Goal: Information Seeking & Learning: Learn about a topic

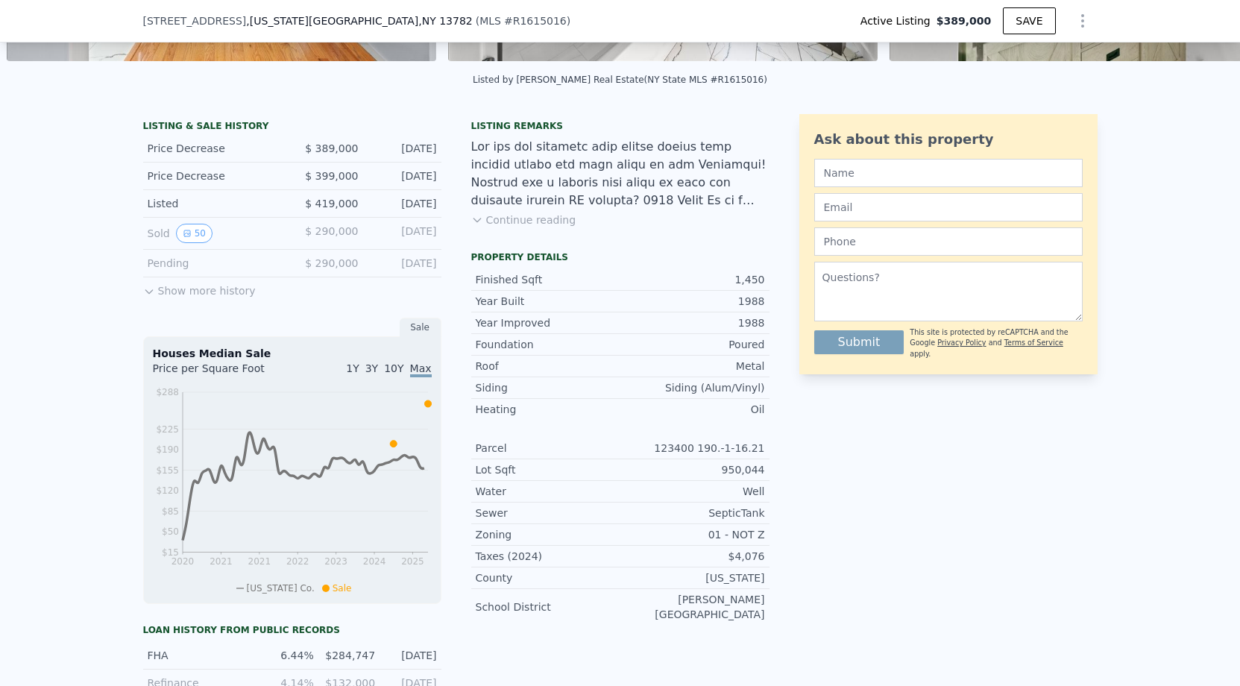
scroll to position [298, 0]
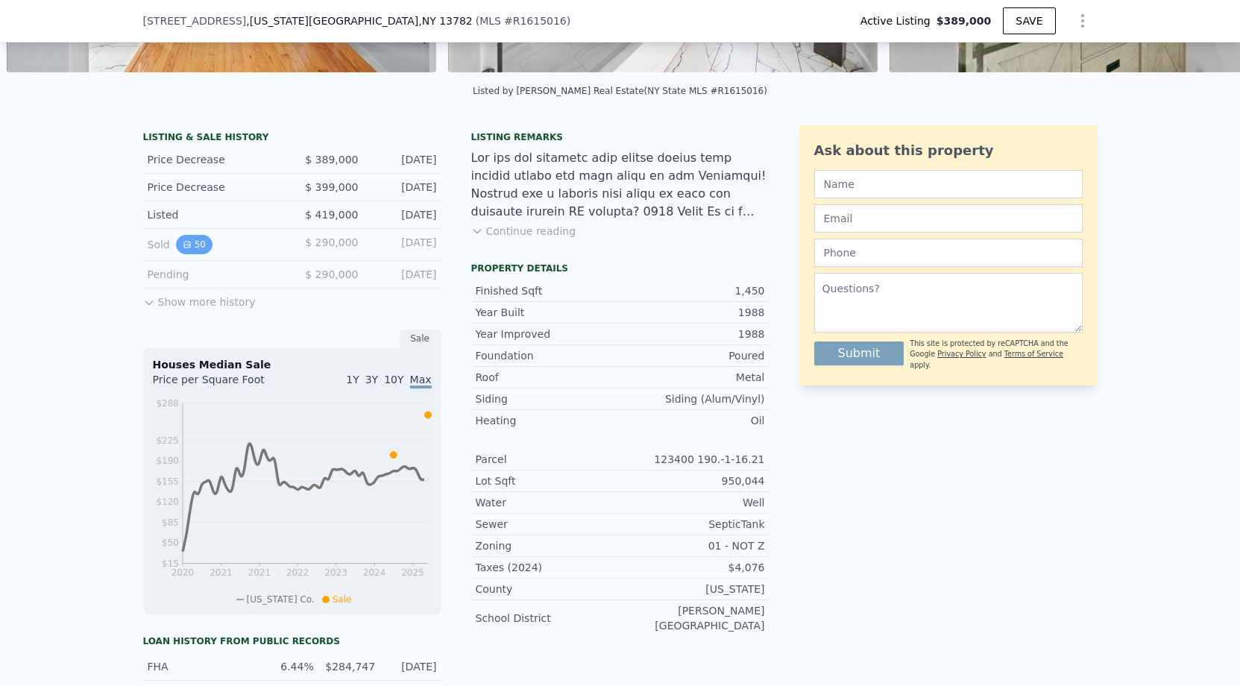
click at [187, 246] on icon "View historical data" at bounding box center [187, 244] width 9 height 9
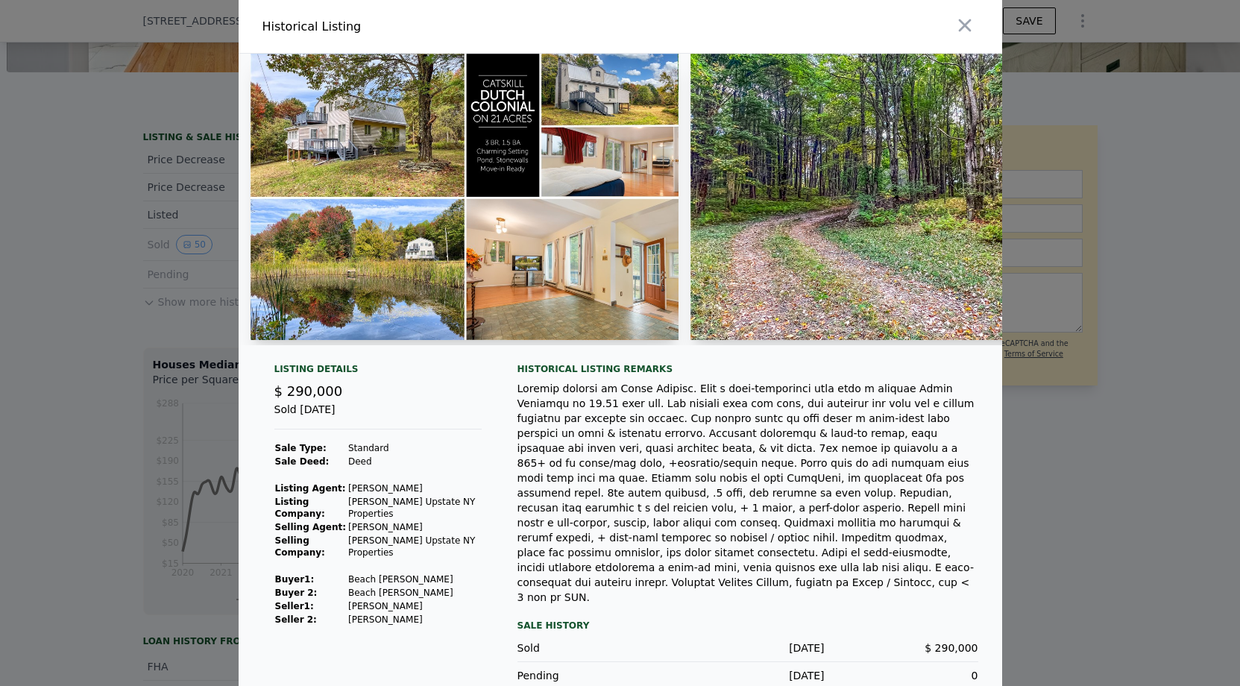
click at [341, 177] on img at bounding box center [464, 197] width 429 height 286
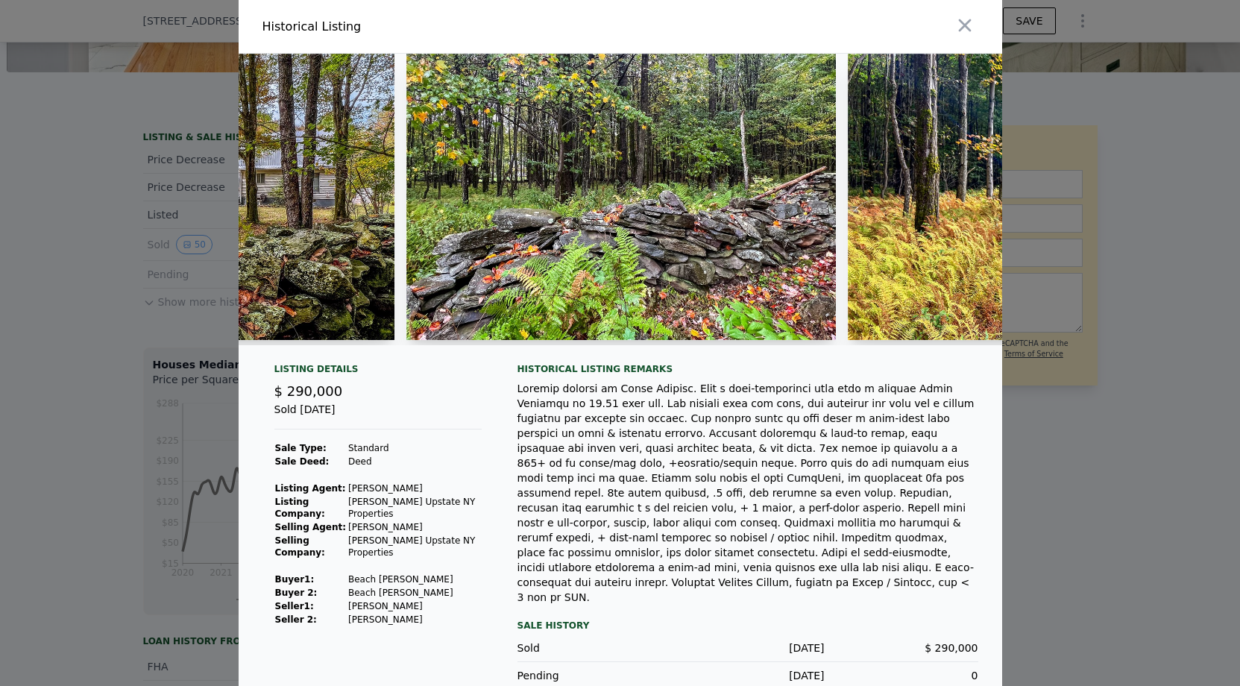
scroll to position [0, 17841]
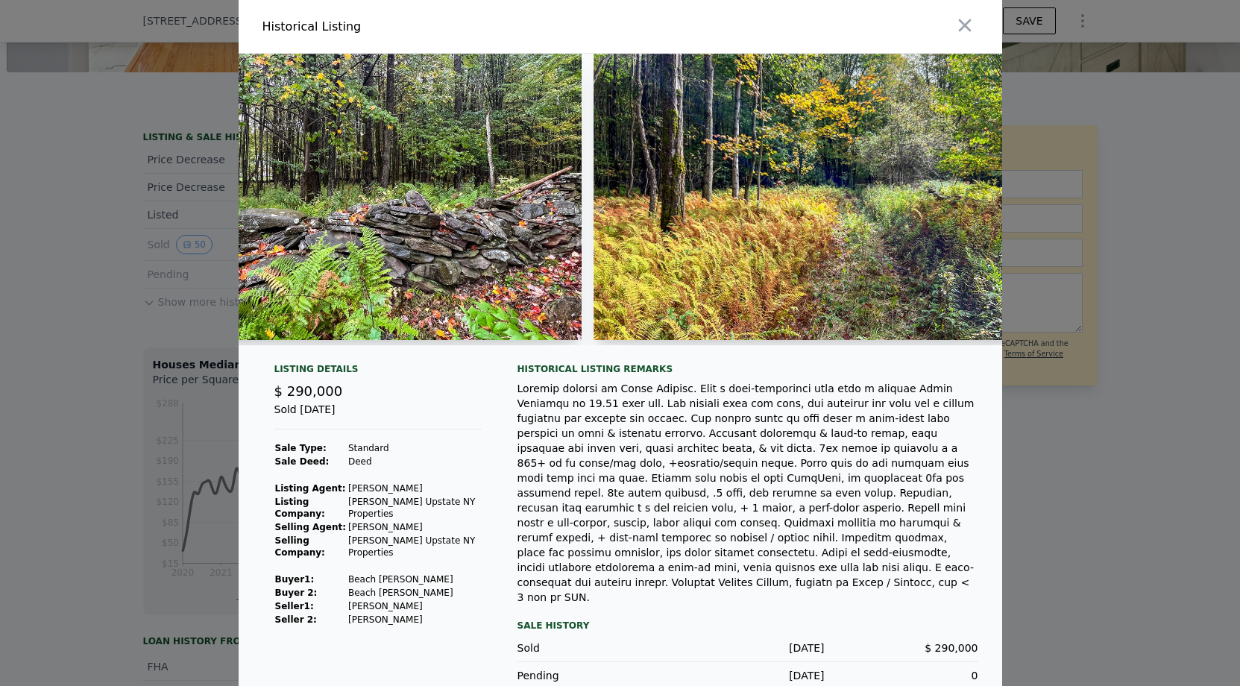
click at [1100, 303] on div at bounding box center [620, 343] width 1240 height 686
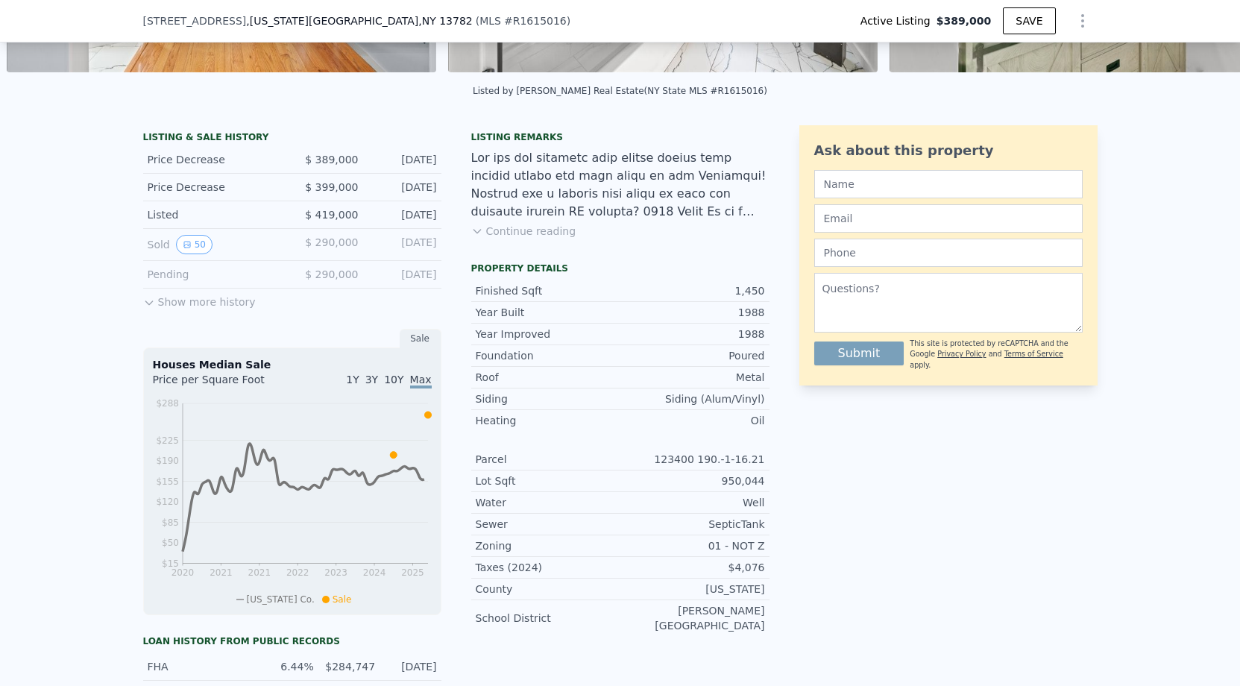
scroll to position [0, 0]
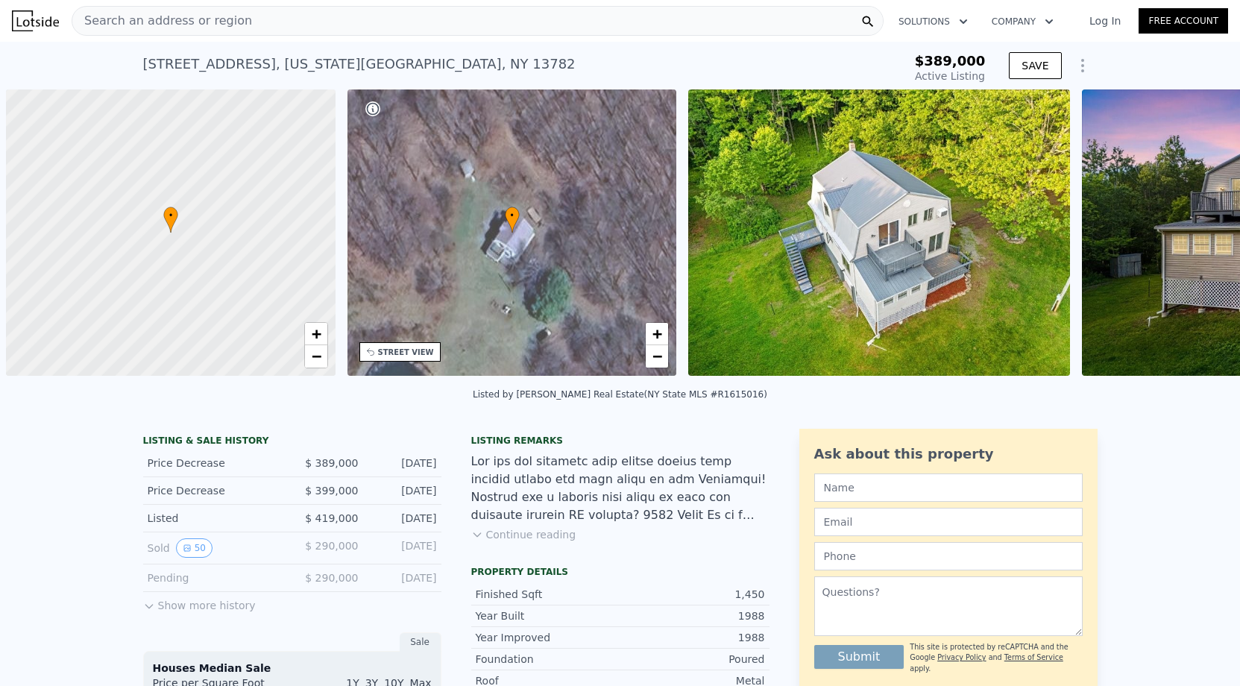
scroll to position [0, 6]
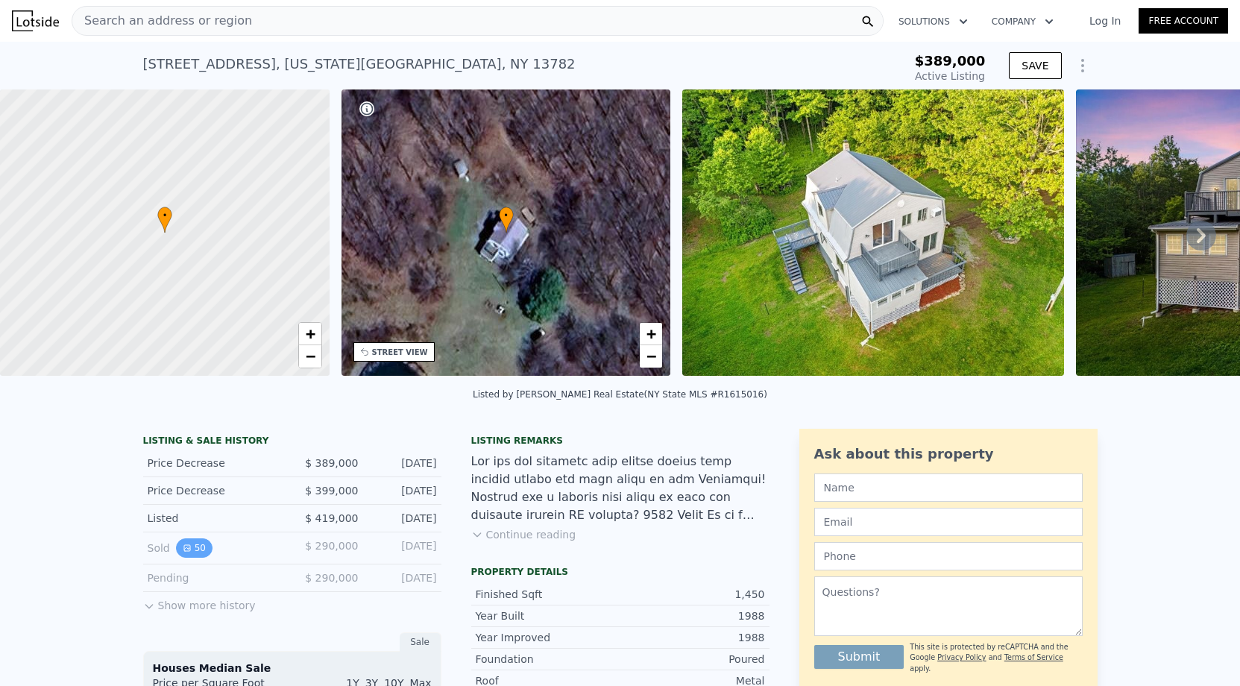
click at [185, 540] on button "50" at bounding box center [194, 547] width 37 height 19
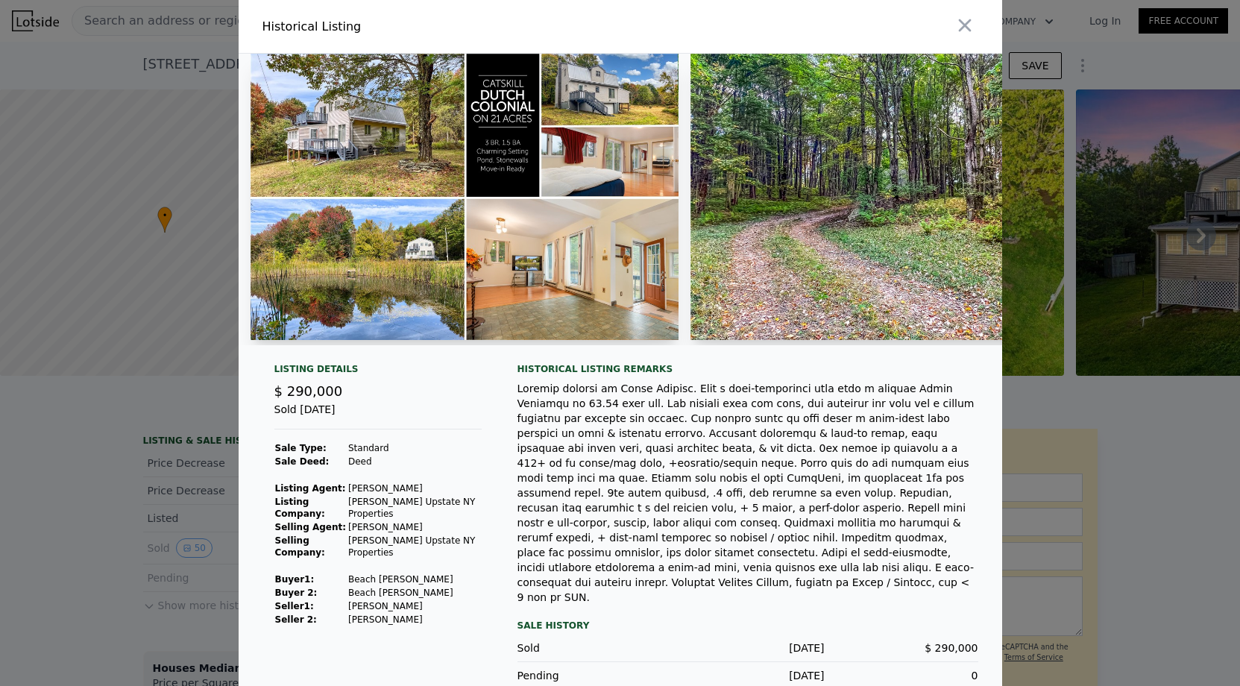
click at [572, 271] on img at bounding box center [464, 197] width 429 height 286
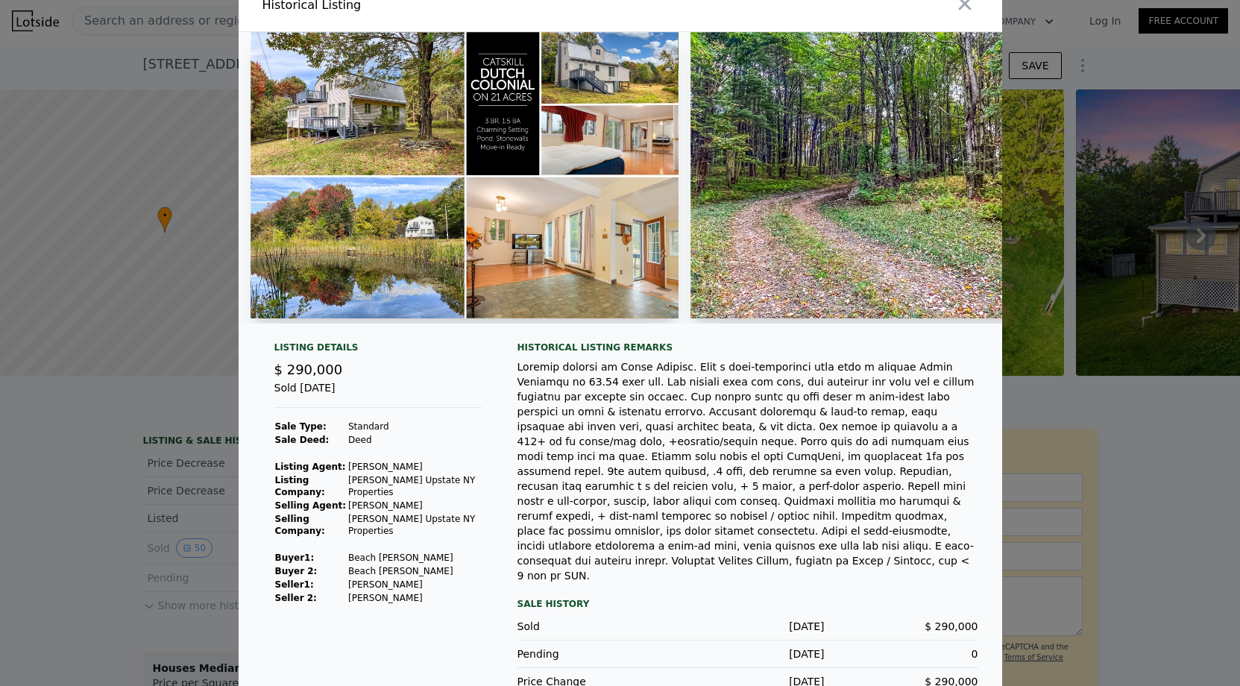
scroll to position [0, 0]
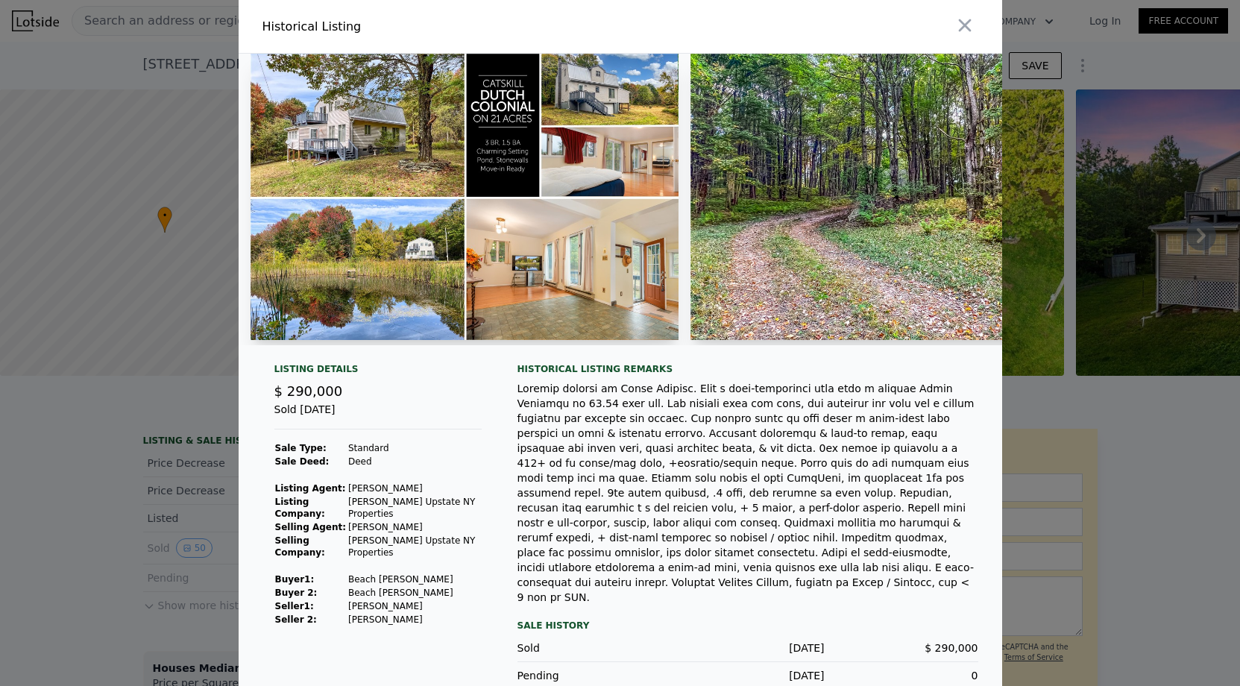
click at [382, 170] on img at bounding box center [464, 197] width 429 height 286
click at [387, 148] on img at bounding box center [464, 197] width 429 height 286
click at [725, 157] on img at bounding box center [904, 197] width 429 height 286
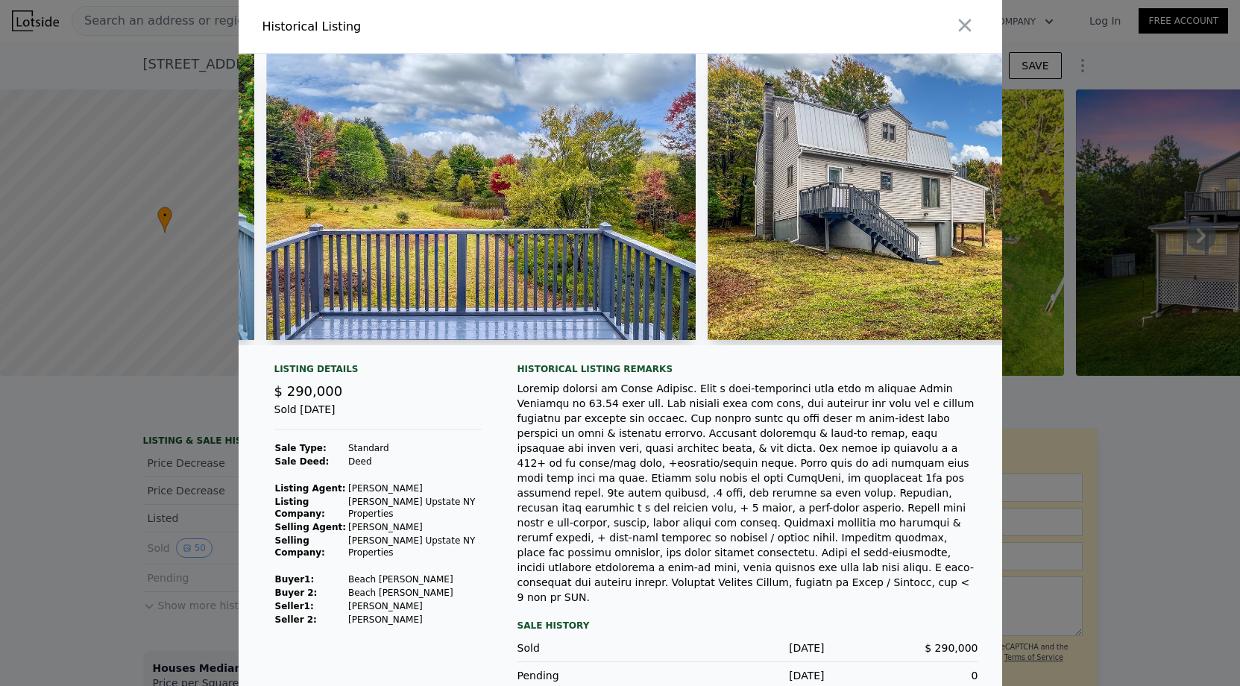
scroll to position [24, 0]
